Goal: Transaction & Acquisition: Purchase product/service

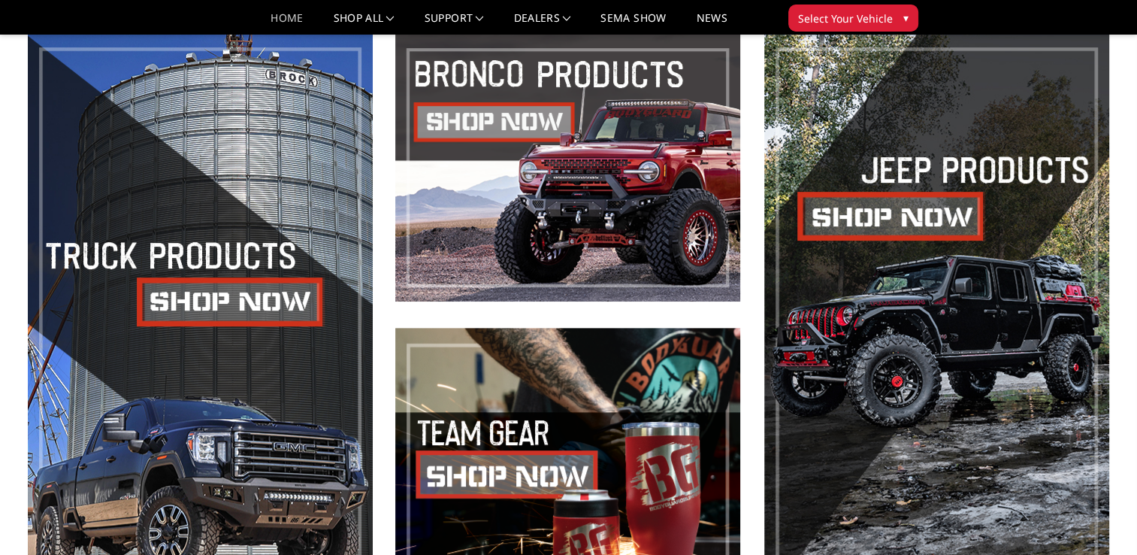
scroll to position [601, 0]
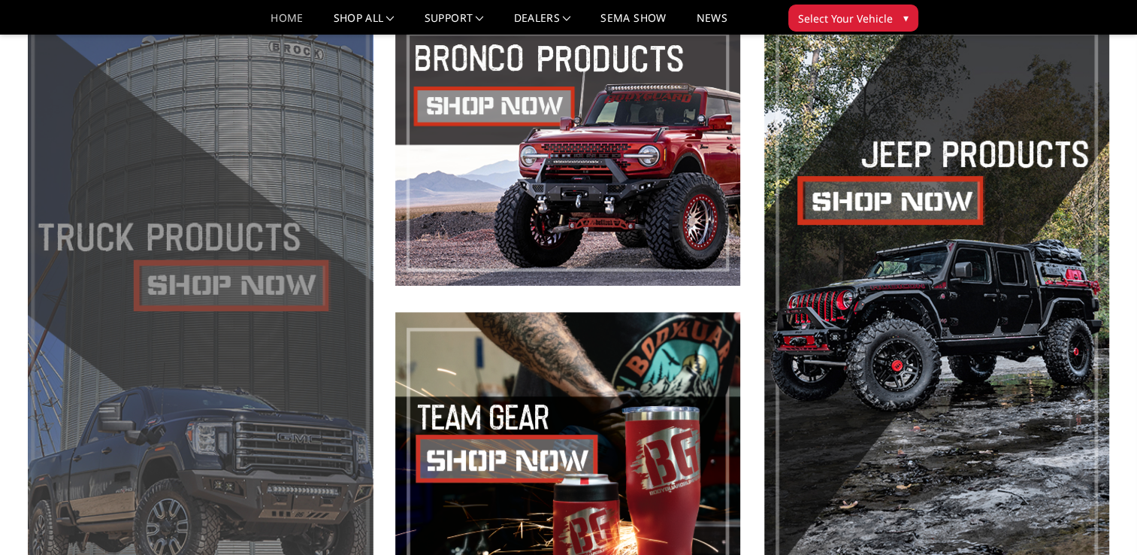
click at [247, 286] on span at bounding box center [200, 298] width 345 height 561
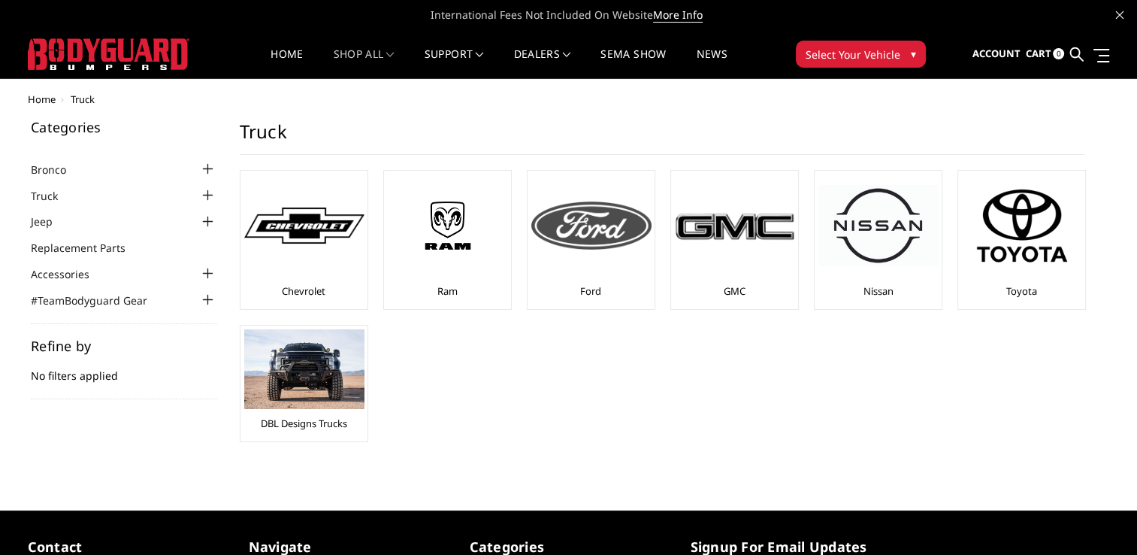
click at [552, 224] on img at bounding box center [591, 225] width 120 height 48
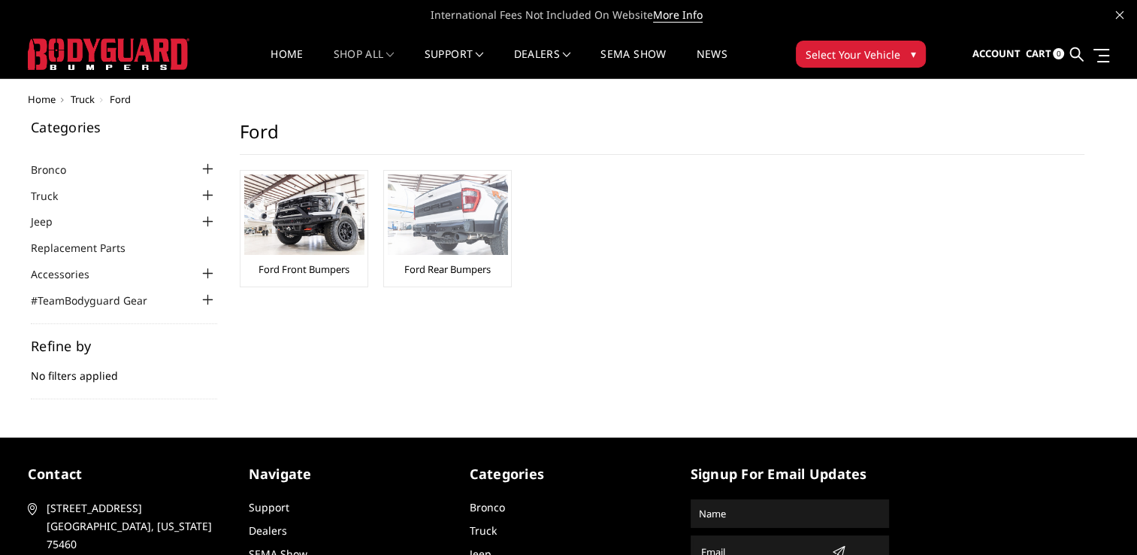
click at [458, 215] on img at bounding box center [448, 214] width 120 height 80
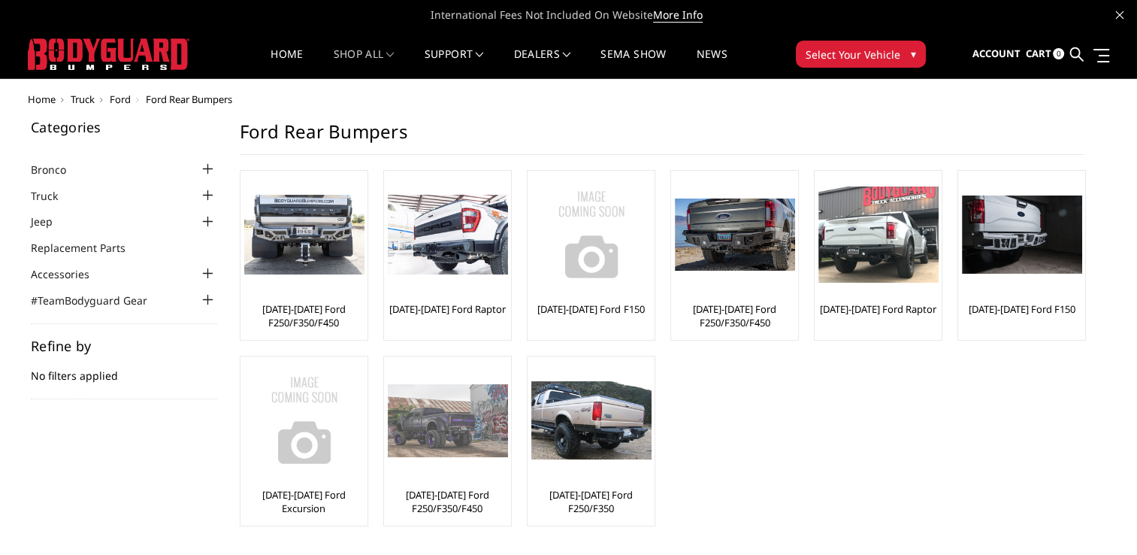
click at [443, 497] on link "[DATE]-[DATE] Ford F250/F350/F450" at bounding box center [447, 501] width 119 height 27
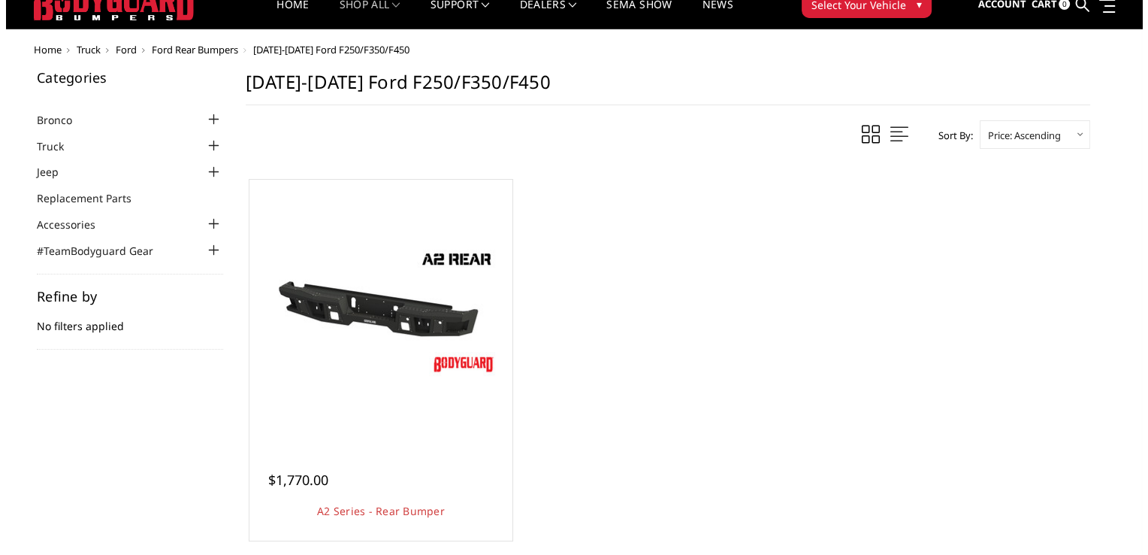
scroll to position [75, 0]
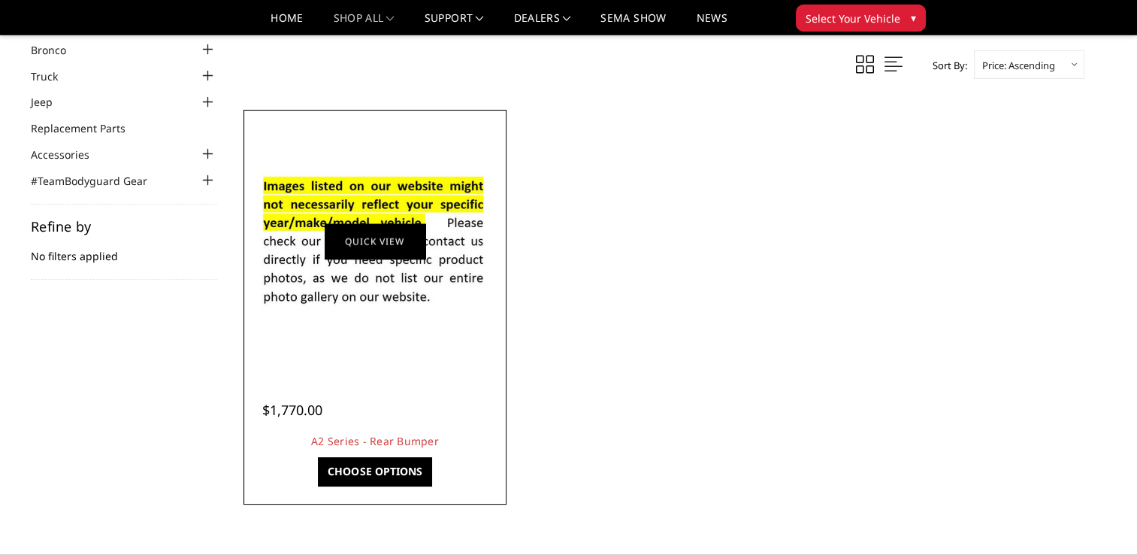
click at [379, 247] on link "Quick view" at bounding box center [375, 240] width 101 height 35
